Goal: Obtain resource: Download file/media

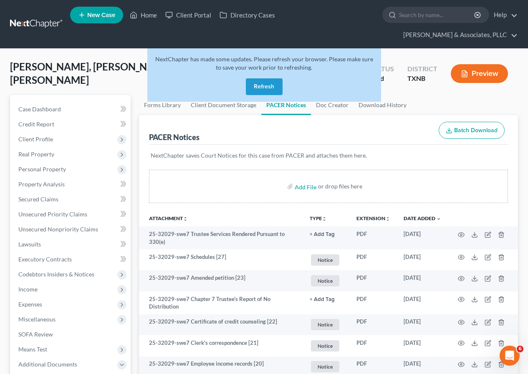
click at [260, 83] on button "Refresh" at bounding box center [264, 86] width 37 height 17
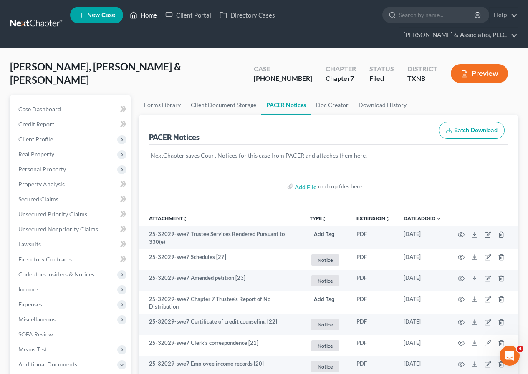
click at [144, 15] on link "Home" at bounding box center [143, 15] width 35 height 15
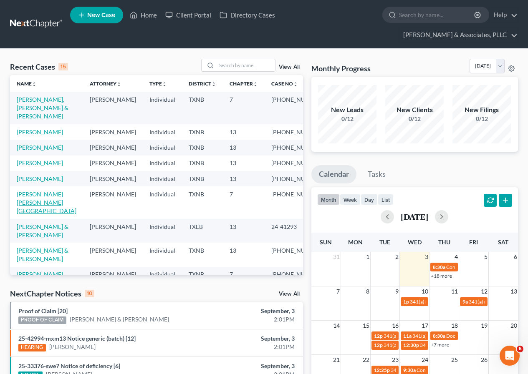
click at [35, 214] on link "[PERSON_NAME] [PERSON_NAME][GEOGRAPHIC_DATA]" at bounding box center [47, 203] width 60 height 24
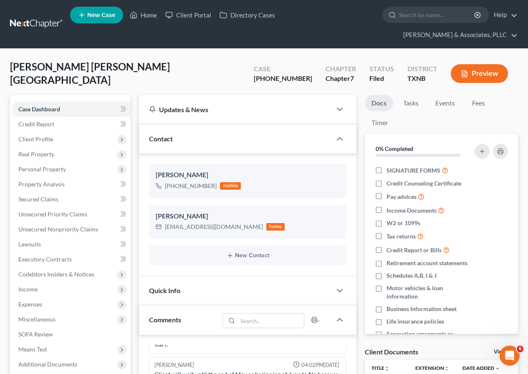
click at [483, 74] on button "Preview" at bounding box center [479, 73] width 57 height 19
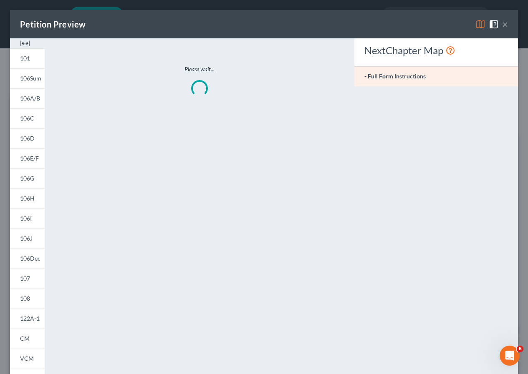
scroll to position [52, 0]
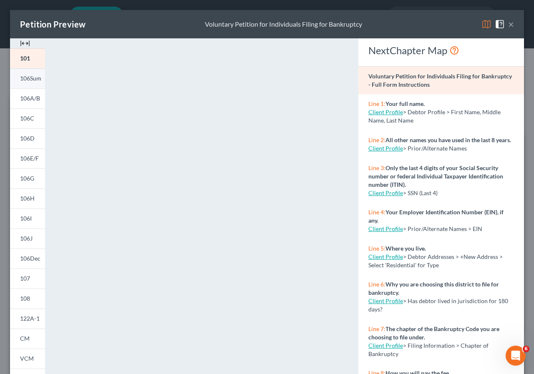
click at [33, 76] on span "106Sum" at bounding box center [30, 78] width 21 height 7
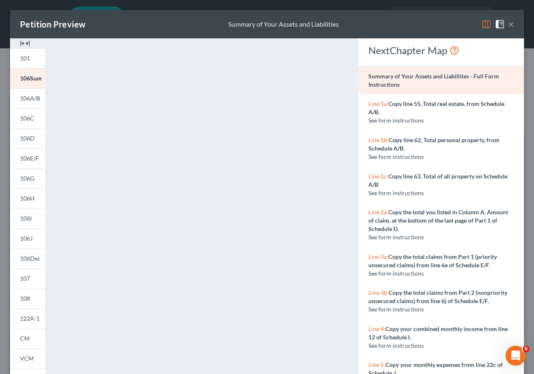
click at [508, 23] on button "×" at bounding box center [511, 24] width 6 height 10
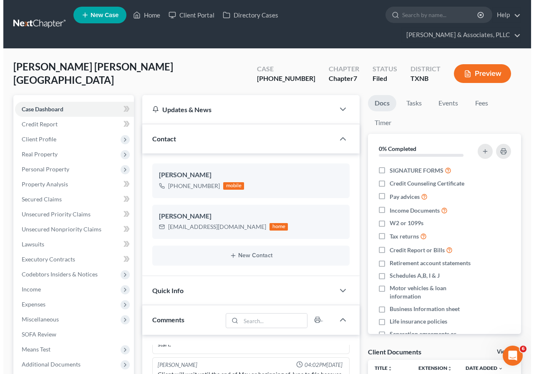
scroll to position [60, 0]
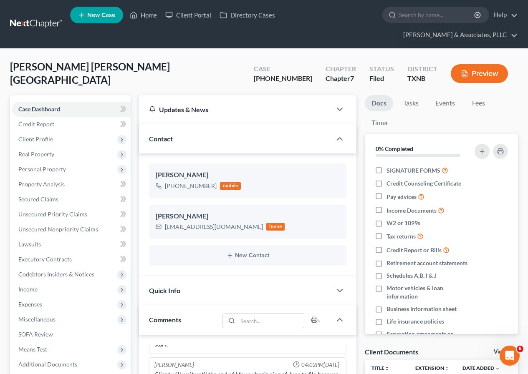
click at [473, 74] on button "Preview" at bounding box center [479, 73] width 57 height 19
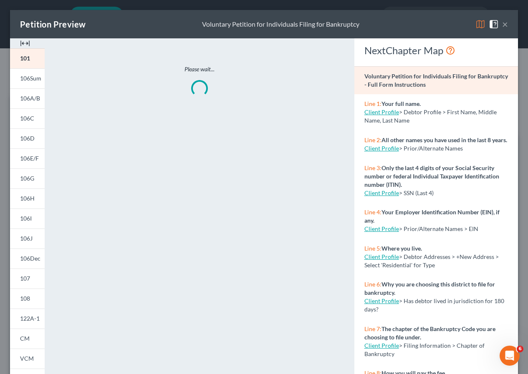
scroll to position [52, 0]
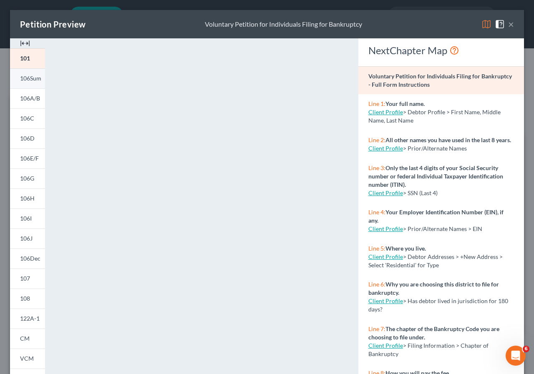
click at [35, 77] on span "106Sum" at bounding box center [30, 78] width 21 height 7
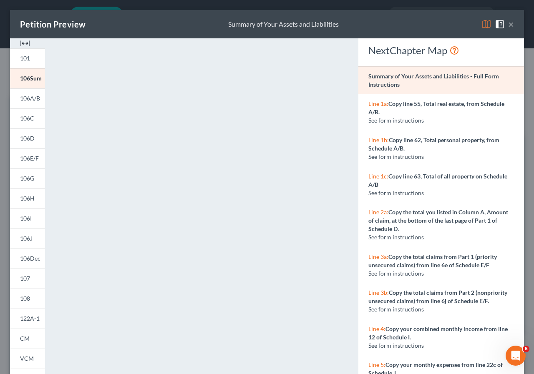
click at [508, 24] on button "×" at bounding box center [511, 24] width 6 height 10
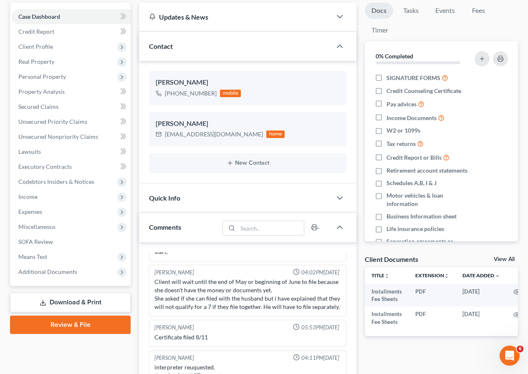
scroll to position [125, 0]
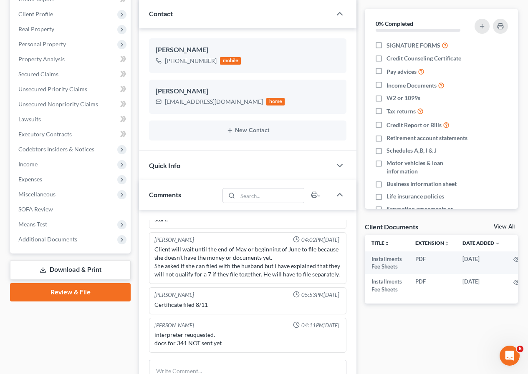
click at [68, 272] on link "Download & Print" at bounding box center [70, 270] width 121 height 20
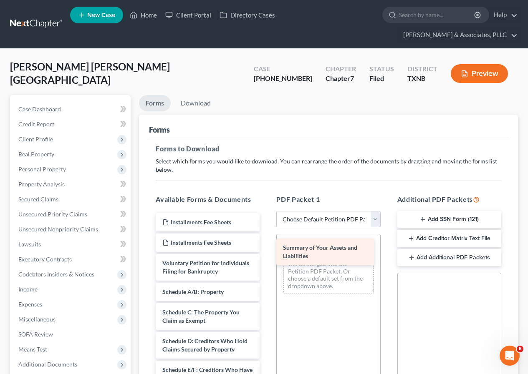
drag, startPoint x: 206, startPoint y: 302, endPoint x: 327, endPoint y: 248, distance: 131.8
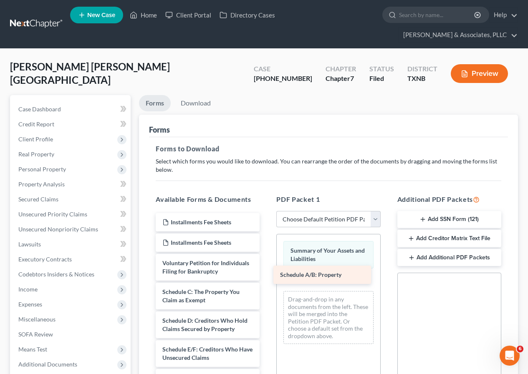
drag, startPoint x: 203, startPoint y: 299, endPoint x: 320, endPoint y: 274, distance: 120.4
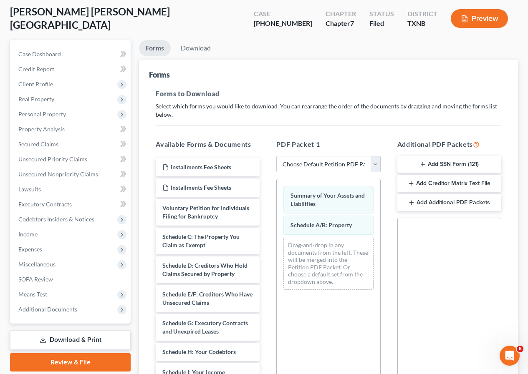
scroll to position [83, 0]
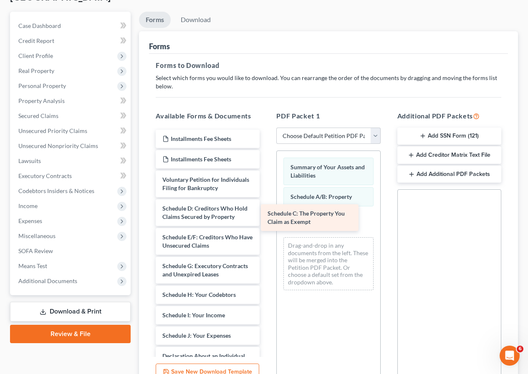
drag, startPoint x: 198, startPoint y: 222, endPoint x: 303, endPoint y: 219, distance: 105.2
click at [266, 219] on div "Schedule C: The Property You Claim as Exempt Installments Fee Sheets Installmen…" at bounding box center [207, 357] width 117 height 454
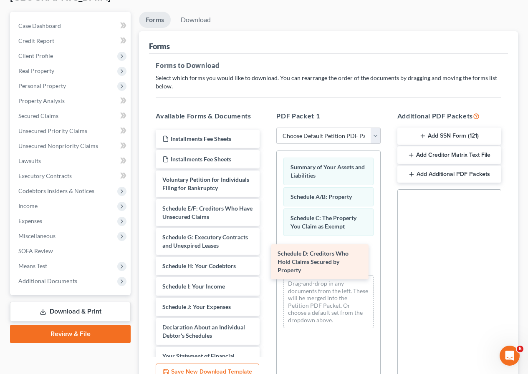
drag, startPoint x: 197, startPoint y: 229, endPoint x: 313, endPoint y: 260, distance: 120.2
click at [266, 264] on div "Schedule D: Creditors Who Hold Claims Secured by Property Installments Fee Shee…" at bounding box center [207, 342] width 117 height 425
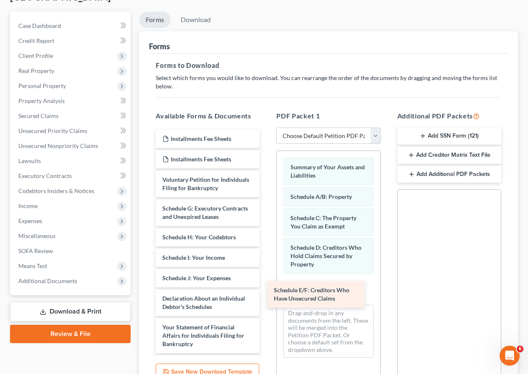
drag, startPoint x: 212, startPoint y: 219, endPoint x: 313, endPoint y: 286, distance: 121.6
click at [266, 290] on div "Schedule E/F: Creditors Who Have Unsecured Claims Installments Fee Sheets Insta…" at bounding box center [207, 328] width 117 height 396
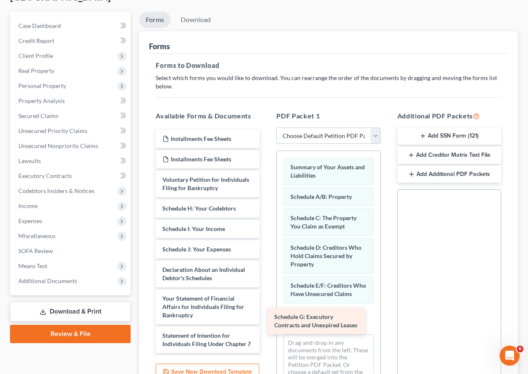
drag, startPoint x: 209, startPoint y: 220, endPoint x: 322, endPoint y: 320, distance: 151.0
click at [266, 320] on div "Schedule G: Executory Contracts and Unexpired Leases Installments Fee Sheets In…" at bounding box center [207, 313] width 117 height 367
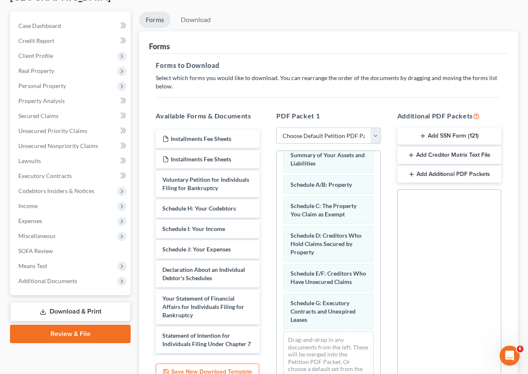
scroll to position [32, 0]
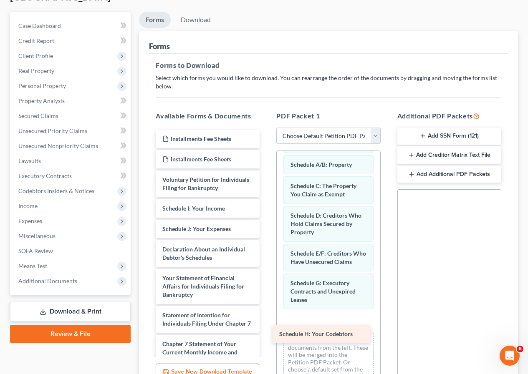
drag, startPoint x: 200, startPoint y: 219, endPoint x: 317, endPoint y: 336, distance: 165.5
click at [266, 336] on div "Schedule H: Your Codebtors Installments Fee Sheets Installments Fee Sheets Volu…" at bounding box center [207, 303] width 117 height 347
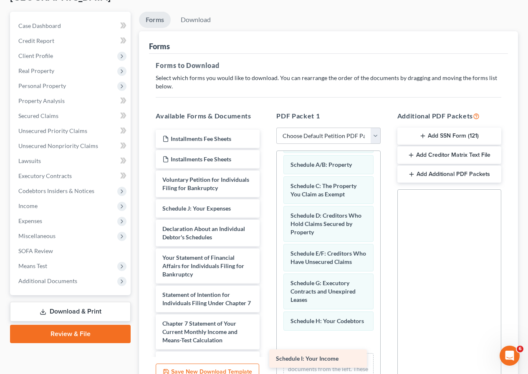
drag, startPoint x: 189, startPoint y: 216, endPoint x: 303, endPoint y: 358, distance: 181.6
click at [266, 358] on div "Schedule I: Your Income Installments Fee Sheets Installments Fee Sheets Volunta…" at bounding box center [207, 293] width 117 height 327
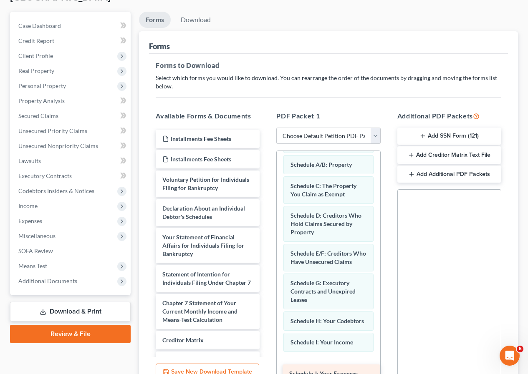
drag, startPoint x: 201, startPoint y: 217, endPoint x: 328, endPoint y: 374, distance: 201.7
click at [266, 374] on div "Schedule J: Your Expenses Installments Fee Sheets Installments Fee Sheets Volun…" at bounding box center [207, 283] width 117 height 306
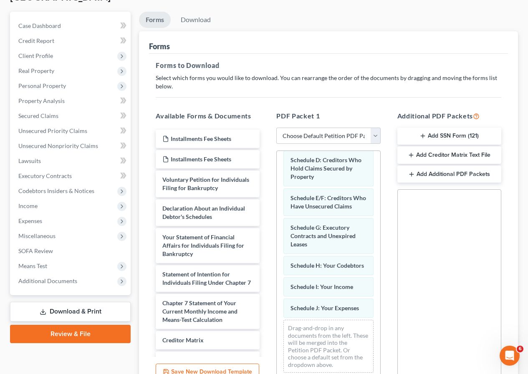
scroll to position [104, 0]
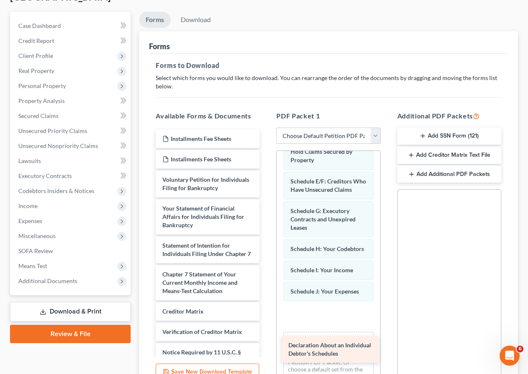
drag, startPoint x: 191, startPoint y: 217, endPoint x: 317, endPoint y: 342, distance: 177.9
click at [266, 342] on div "Declaration About an Individual Debtor's Schedules Installments Fee Sheets Inst…" at bounding box center [207, 268] width 117 height 277
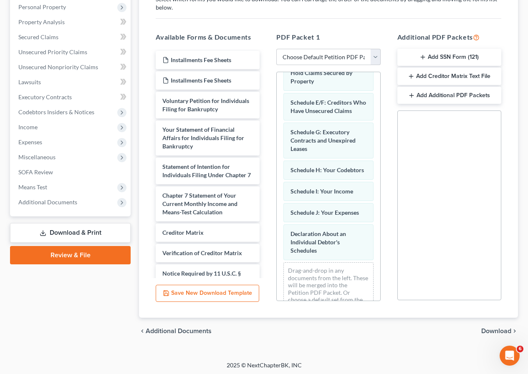
scroll to position [164, 0]
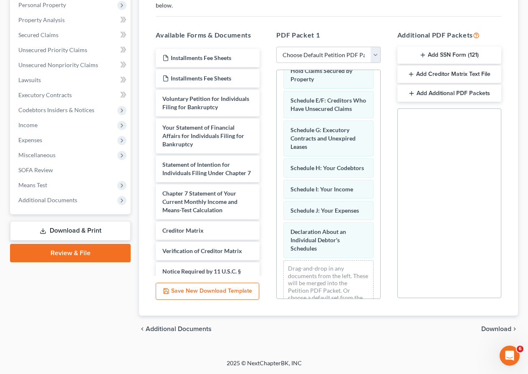
click at [486, 326] on span "Download" at bounding box center [496, 329] width 30 height 7
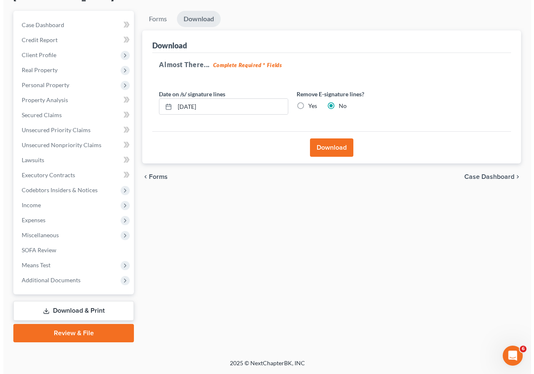
scroll to position [84, 0]
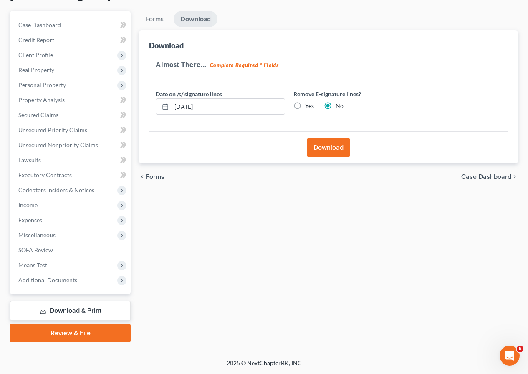
click at [332, 144] on button "Download" at bounding box center [328, 147] width 43 height 18
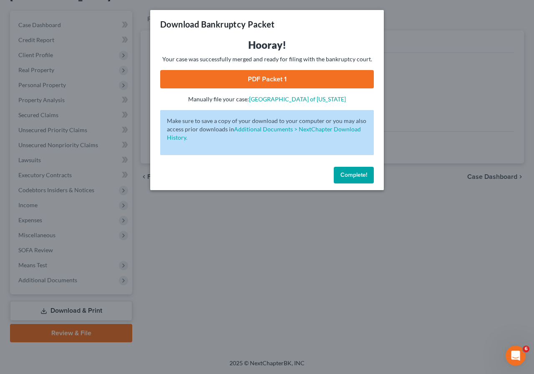
click at [253, 77] on link "PDF Packet 1" at bounding box center [267, 79] width 214 height 18
